Goal: Task Accomplishment & Management: Use online tool/utility

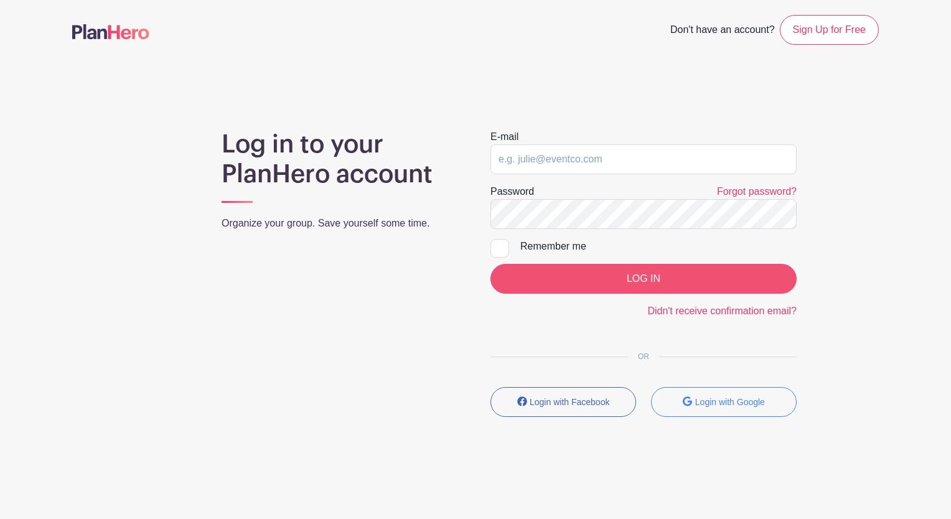
type input "[EMAIL_ADDRESS][DOMAIN_NAME]"
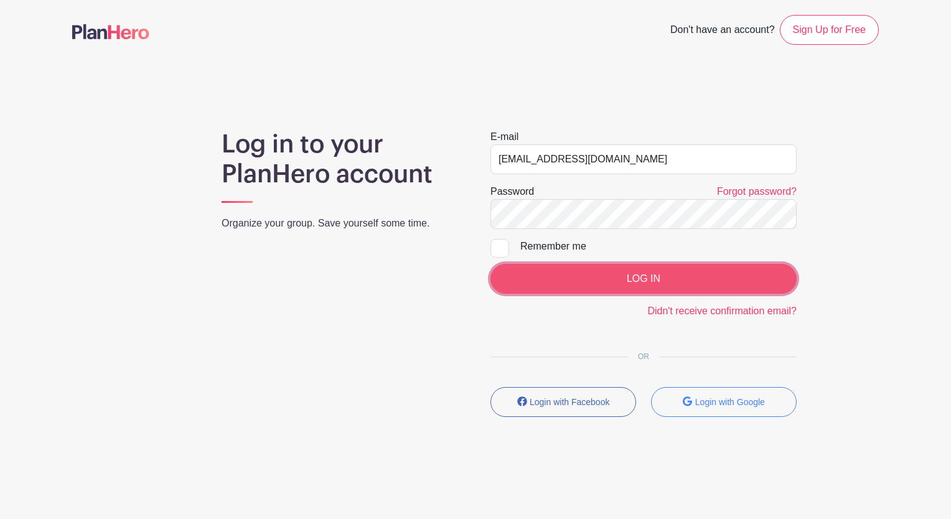
click at [575, 275] on input "LOG IN" at bounding box center [643, 279] width 306 height 30
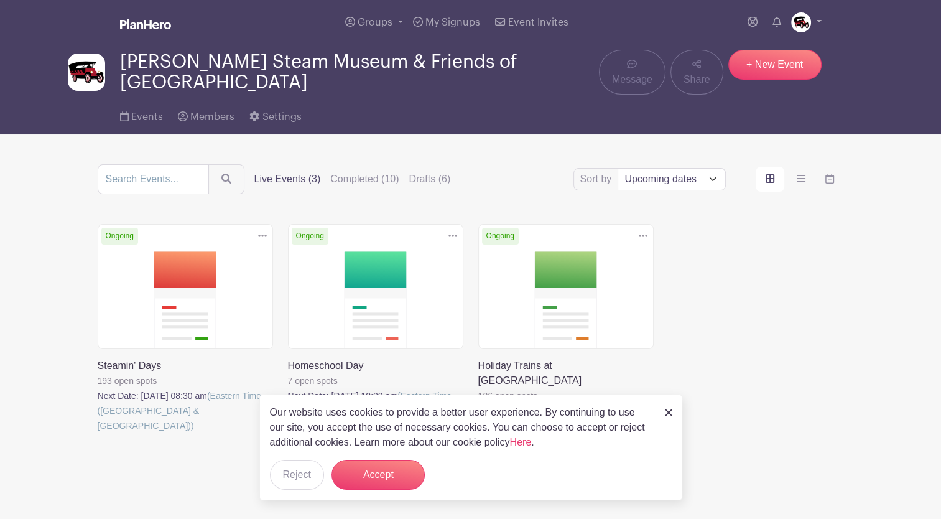
click at [98, 433] on link at bounding box center [98, 433] width 0 height 0
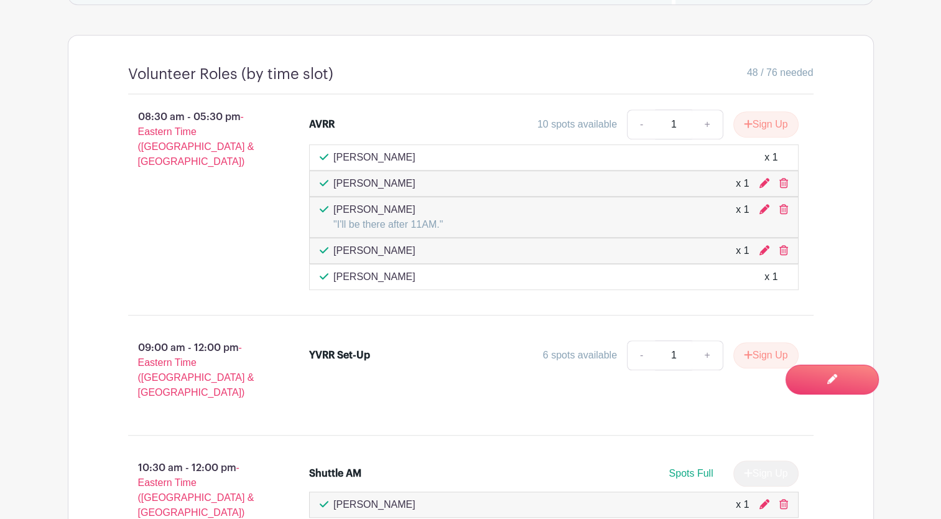
scroll to position [747, 0]
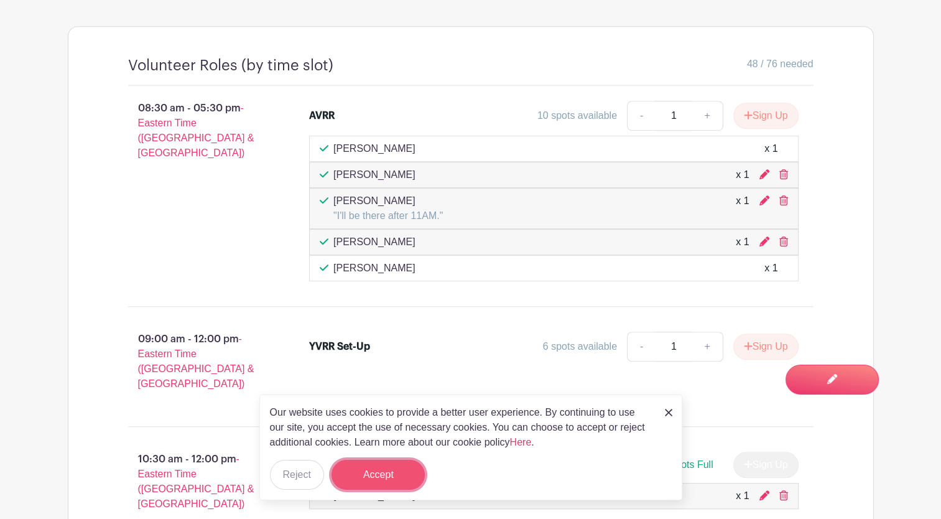
click at [386, 468] on button "Accept" at bounding box center [378, 475] width 93 height 30
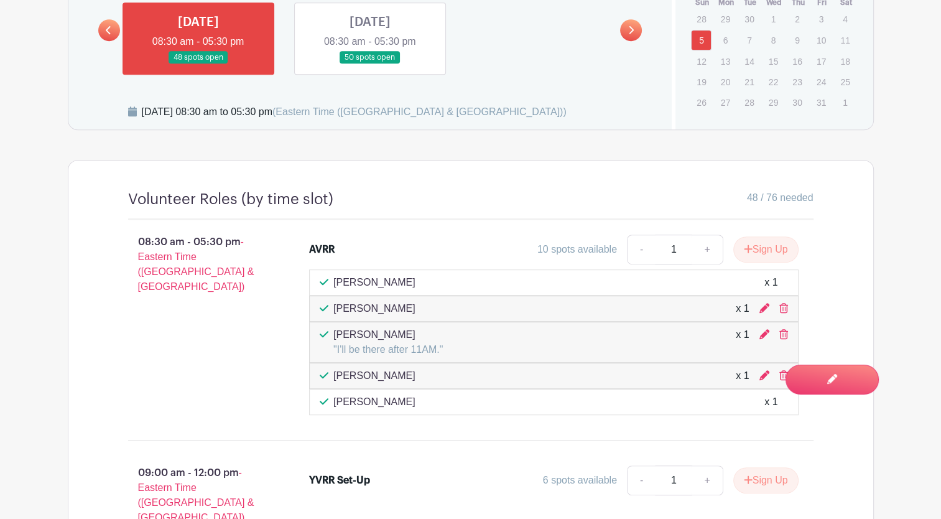
scroll to position [604, 0]
